Goal: Information Seeking & Learning: Learn about a topic

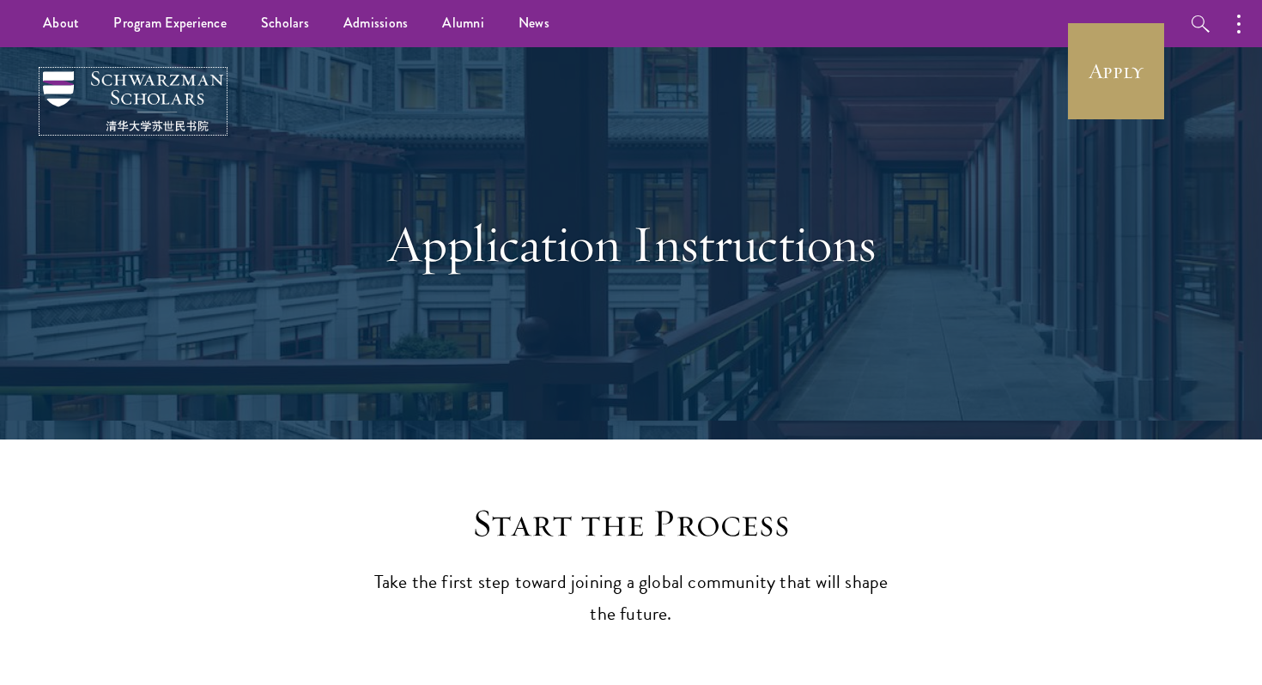
click at [192, 87] on img at bounding box center [133, 101] width 180 height 60
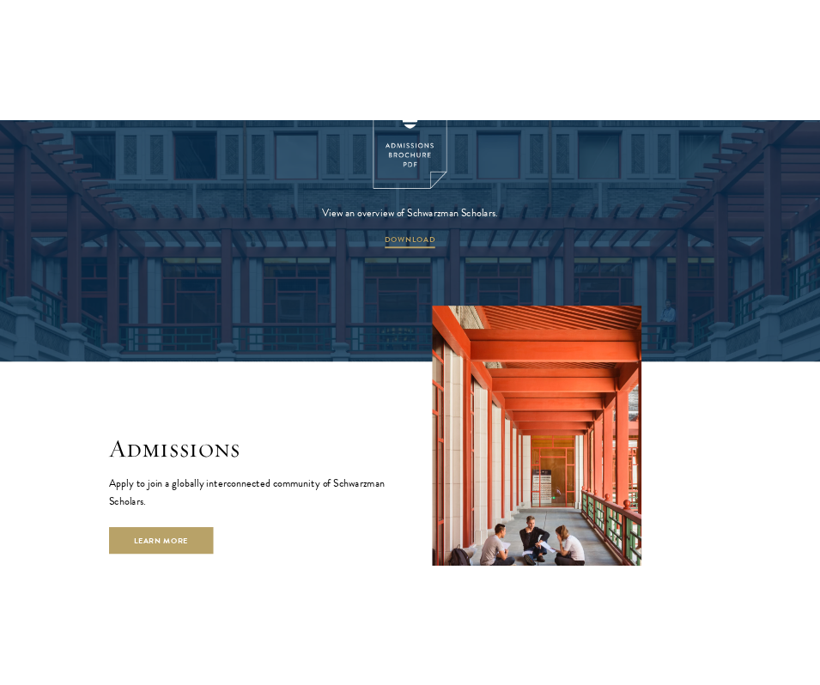
scroll to position [2550, 0]
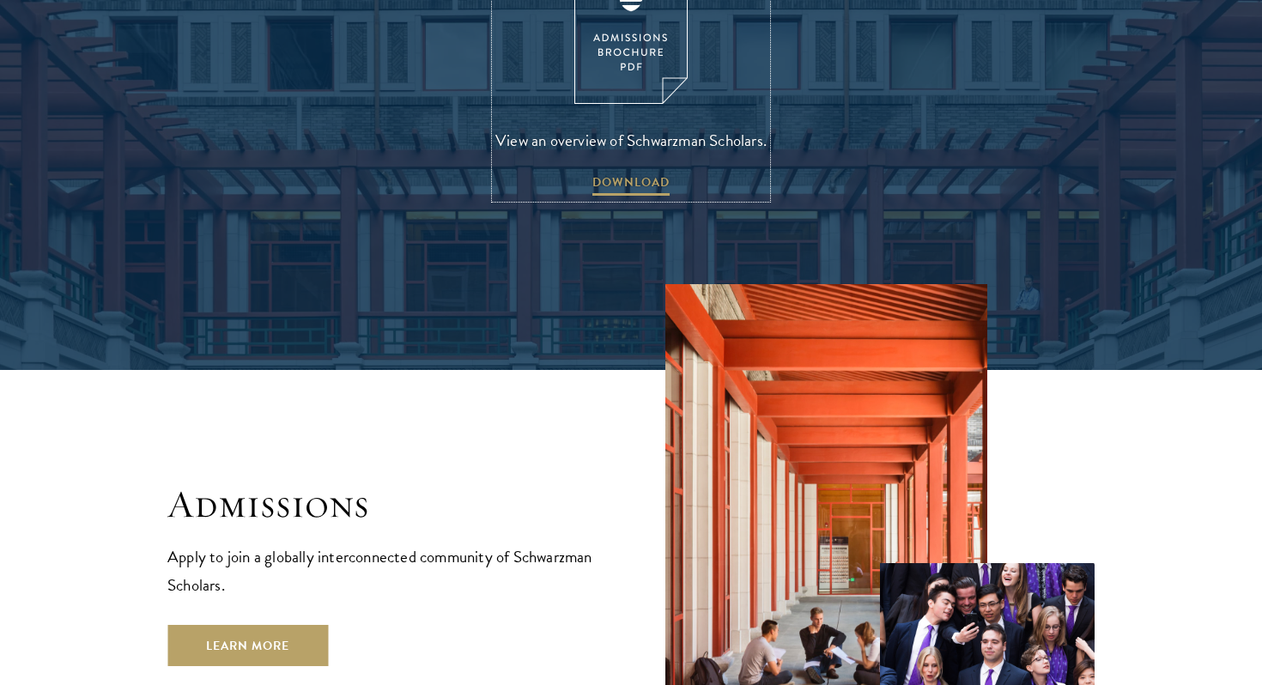
click at [629, 40] on img at bounding box center [630, 30] width 113 height 147
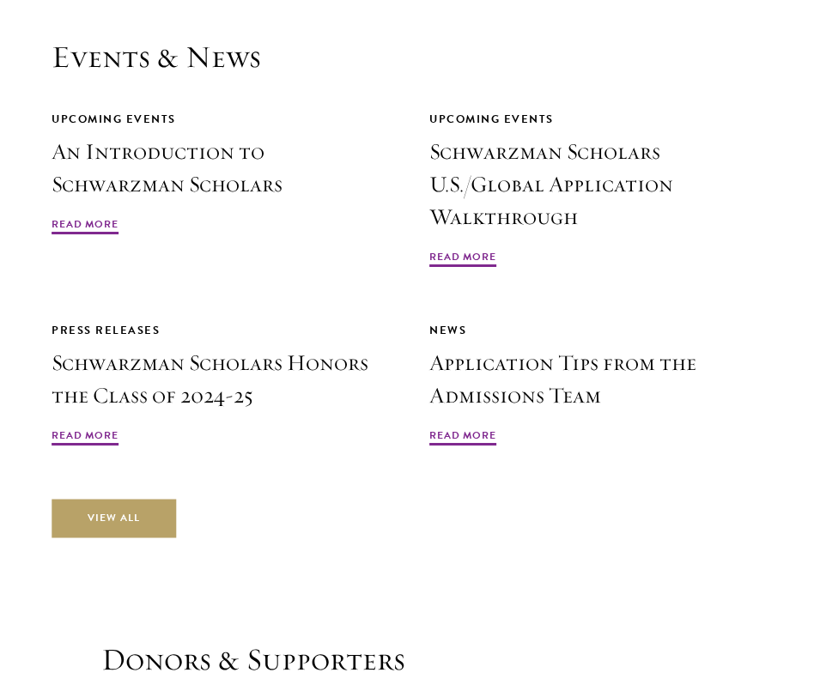
scroll to position [5547, 0]
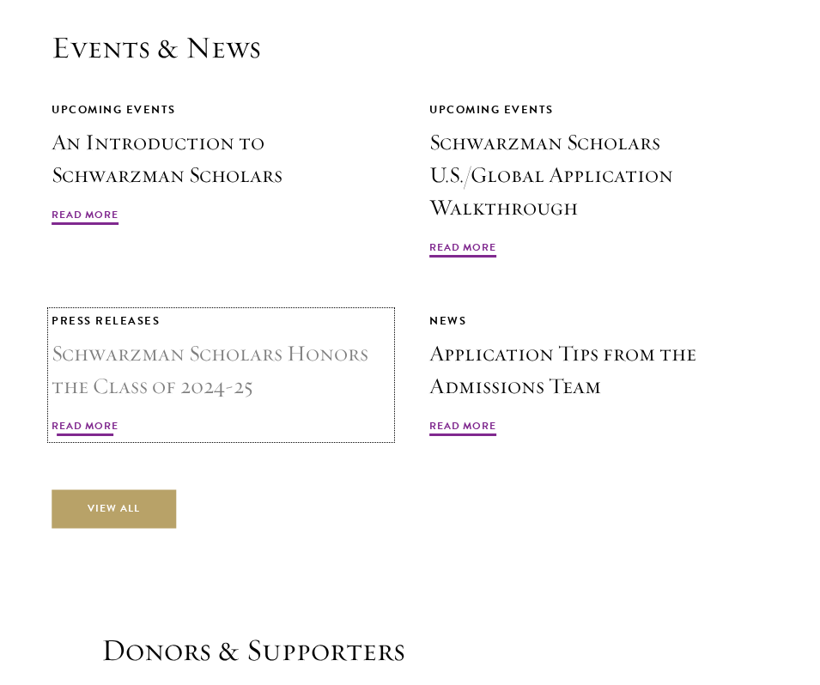
click at [75, 427] on span "Read More" at bounding box center [84, 428] width 67 height 21
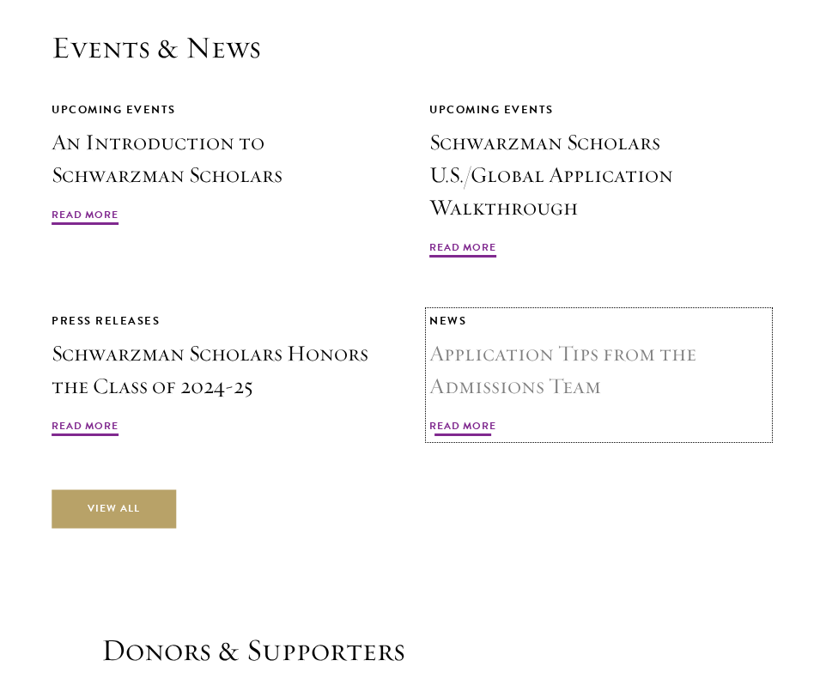
click at [469, 413] on link "News Application Tips from the Admissions Team Read More" at bounding box center [598, 375] width 339 height 127
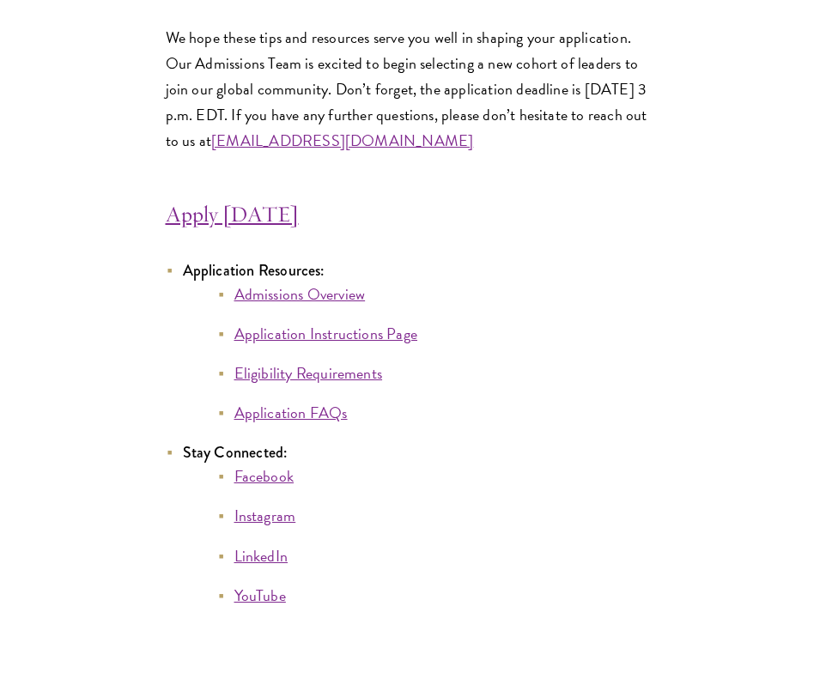
scroll to position [8751, 0]
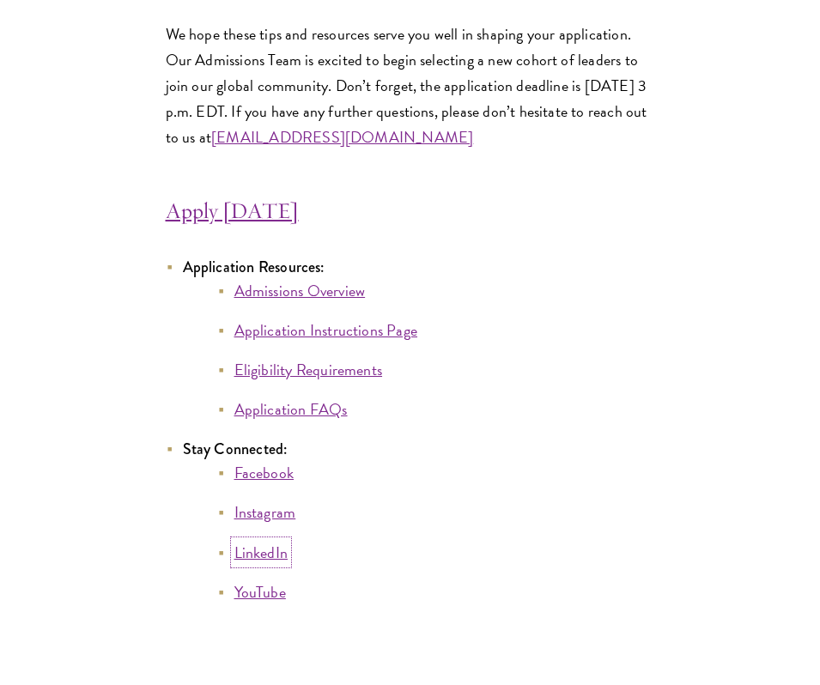
click at [261, 541] on link "LinkedIn" at bounding box center [261, 552] width 54 height 23
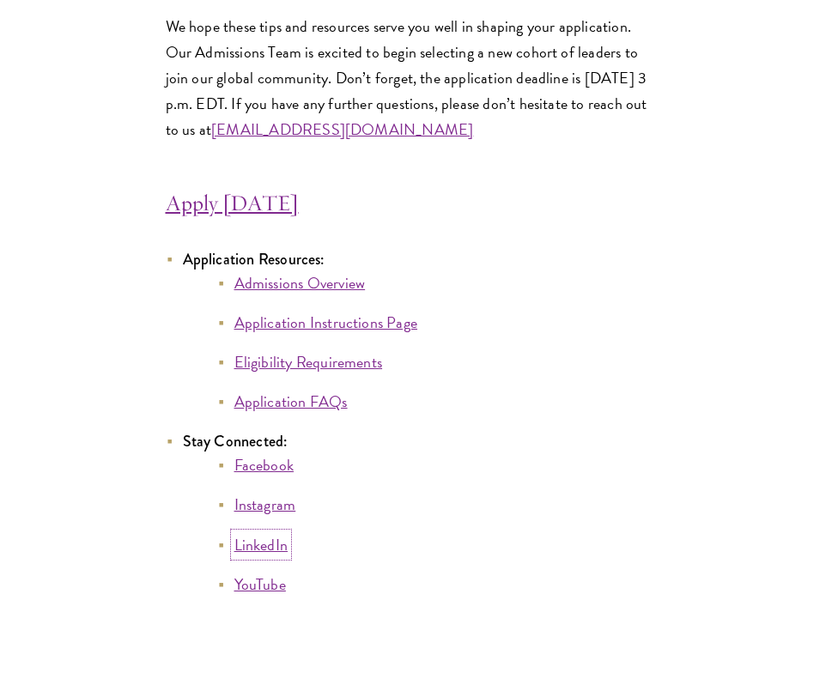
scroll to position [8761, 0]
